Goal: Check status: Check status

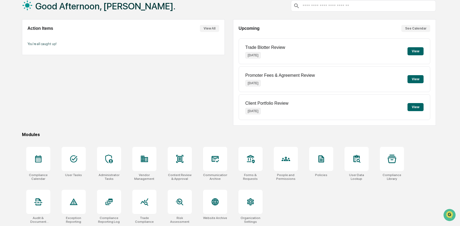
scroll to position [35, 0]
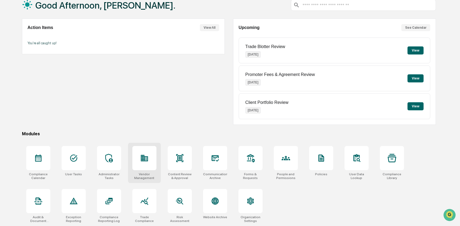
click at [154, 160] on div at bounding box center [144, 158] width 24 height 24
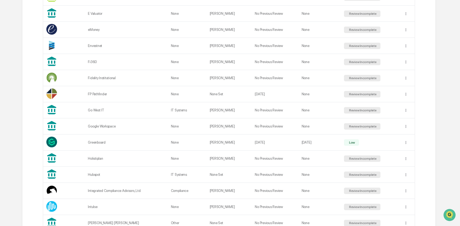
scroll to position [330, 0]
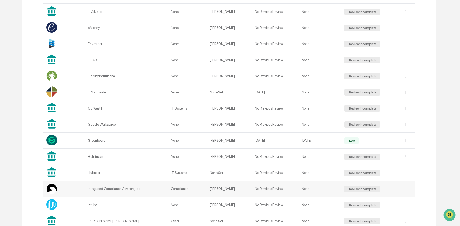
click at [139, 187] on div "Integrated Compliance Advisors, Ltd." at bounding box center [126, 189] width 76 height 4
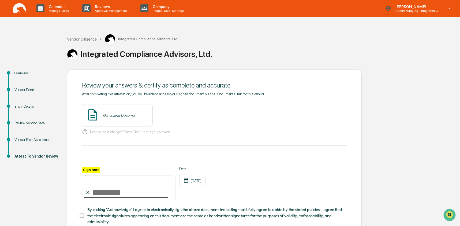
click at [17, 106] on div "Entry Details" at bounding box center [36, 107] width 44 height 6
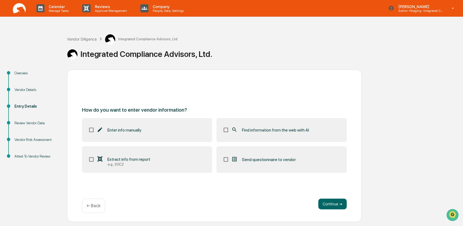
click at [24, 120] on div "Review Vendor Data" at bounding box center [36, 123] width 44 height 6
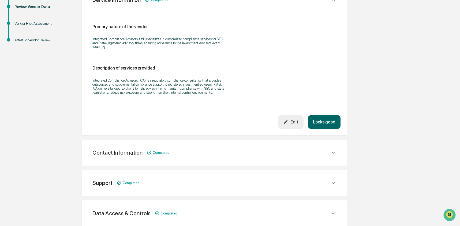
scroll to position [190, 0]
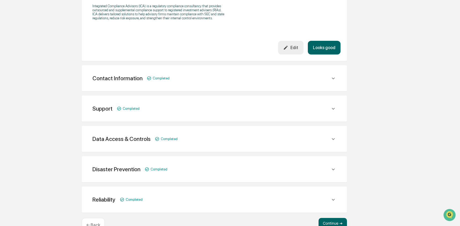
click at [206, 82] on div "Contact Information Completed" at bounding box center [212, 78] width 238 height 7
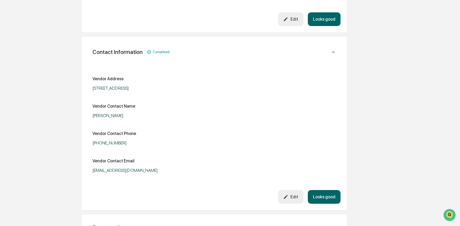
scroll to position [219, 0]
click at [332, 55] on icon at bounding box center [334, 52] width 6 height 6
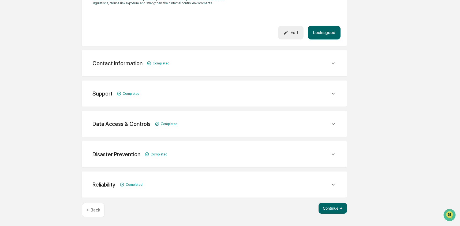
scroll to position [209, 0]
click at [304, 85] on div "Support Completed Support Phone [PHONE_NUMBER] Support Email [EMAIL_ADDRESS][DO…" at bounding box center [214, 93] width 265 height 26
click at [318, 92] on div "Support Completed" at bounding box center [212, 93] width 238 height 7
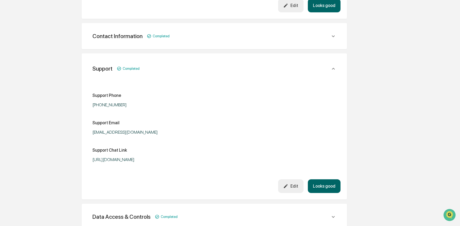
scroll to position [254, 0]
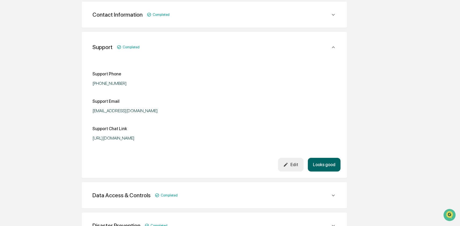
click at [335, 47] on div "Support Completed" at bounding box center [214, 46] width 253 height 17
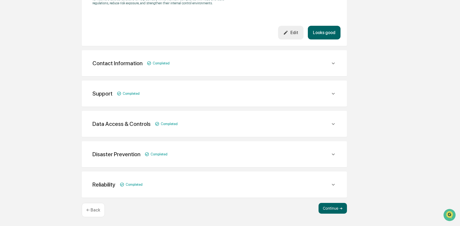
scroll to position [209, 0]
click at [330, 127] on div "Data Access & Controls Completed" at bounding box center [212, 123] width 238 height 7
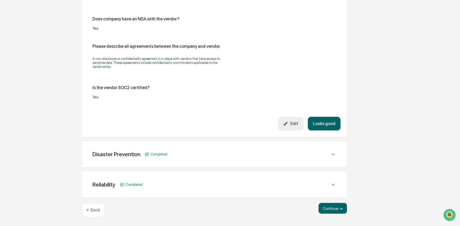
scroll to position [813, 0]
click at [313, 159] on div "Disaster Prevention Completed" at bounding box center [214, 153] width 253 height 13
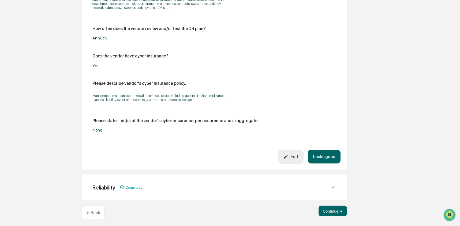
scroll to position [1050, 0]
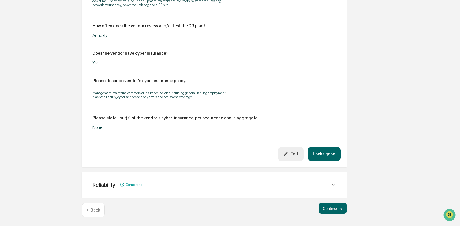
click at [191, 180] on div "Reliability Completed" at bounding box center [214, 184] width 253 height 13
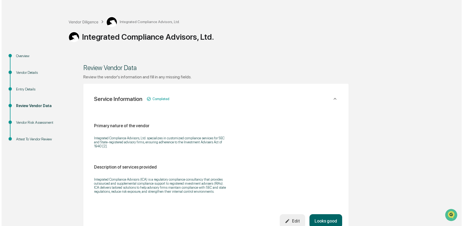
scroll to position [0, 0]
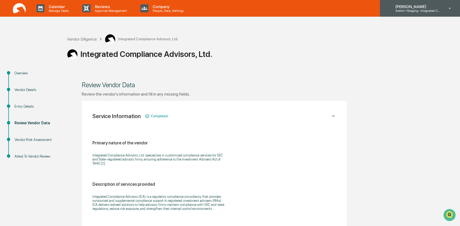
click at [425, 12] on p "Admin • Staging- Integrated Compliance Advisors" at bounding box center [417, 11] width 50 height 4
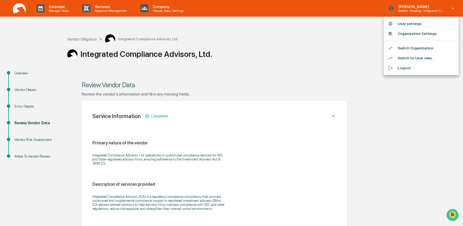
click at [423, 46] on li "Switch Organization" at bounding box center [421, 48] width 75 height 10
